Goal: Information Seeking & Learning: Learn about a topic

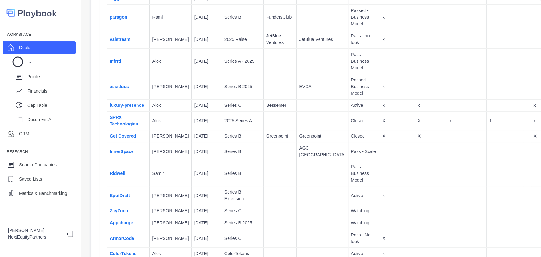
scroll to position [211, 0]
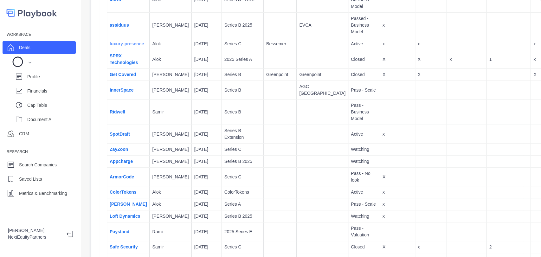
click at [120, 46] on link "luxury-presence" at bounding box center [127, 43] width 34 height 5
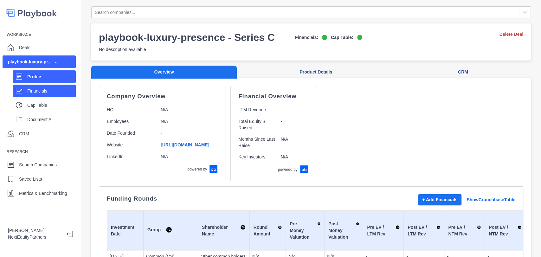
click at [58, 91] on p "Financials" at bounding box center [51, 91] width 49 height 7
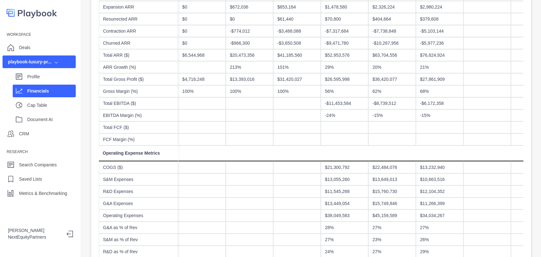
scroll to position [176, 0]
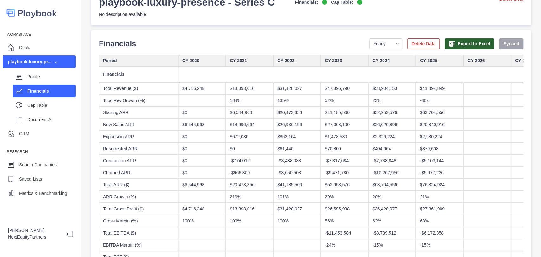
scroll to position [0, 0]
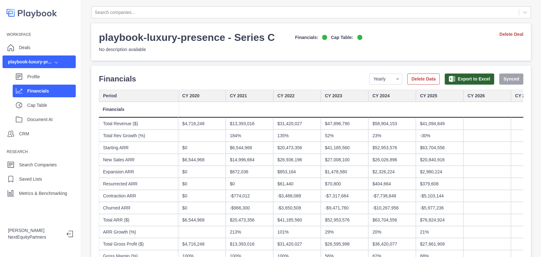
click at [285, 83] on div "Financials Period Yearly Quarterly Monthly NTM LTM Delete Data Export to Excel …" at bounding box center [311, 78] width 425 height 11
click at [217, 107] on div at bounding box center [202, 110] width 48 height 16
click at [309, 78] on div "Financials Period Yearly Quarterly Monthly NTM LTM Delete Data Export to Excel …" at bounding box center [311, 78] width 425 height 11
drag, startPoint x: 363, startPoint y: 49, endPoint x: 318, endPoint y: 19, distance: 54.5
click at [319, 0] on html "Workspace Deals playbook-luxury-pr... Profile Financials Cap Table Document AI …" at bounding box center [270, 128] width 541 height 257
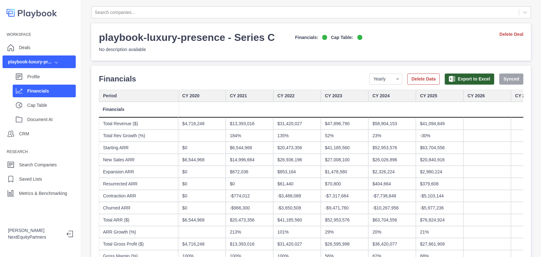
click at [308, 39] on p "Financials:" at bounding box center [306, 37] width 23 height 7
click at [279, 59] on div "playbook-luxury-presence - Series C Financials: Cap Table: No description avail…" at bounding box center [311, 41] width 440 height 37
drag, startPoint x: 217, startPoint y: 48, endPoint x: 109, endPoint y: 1, distance: 117.2
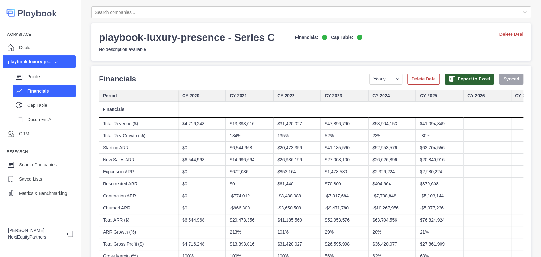
click at [109, 1] on div "Search companies... playbook-luxury-presence - Series C Financials: Cap Table: …" at bounding box center [311, 128] width 460 height 257
click at [168, 31] on h3 "playbook-luxury-presence - Series C" at bounding box center [187, 37] width 176 height 13
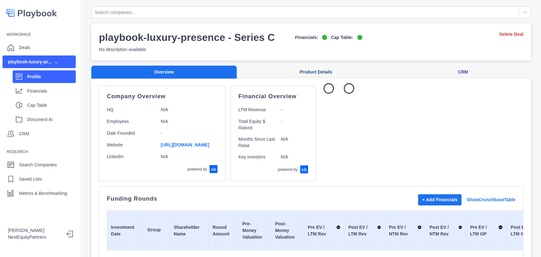
click at [175, 44] on h3 "playbook-luxury-presence - Series C" at bounding box center [187, 37] width 176 height 13
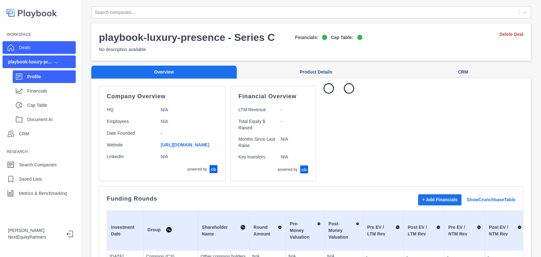
click at [49, 49] on div "Deals" at bounding box center [39, 47] width 73 height 13
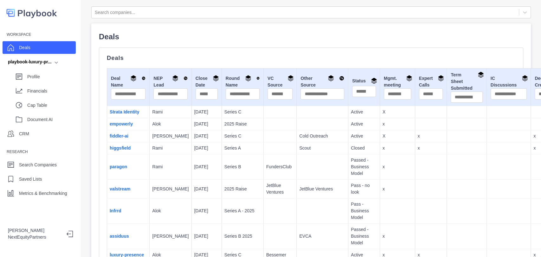
click at [264, 130] on td at bounding box center [280, 124] width 33 height 12
